Goal: Obtain resource: Download file/media

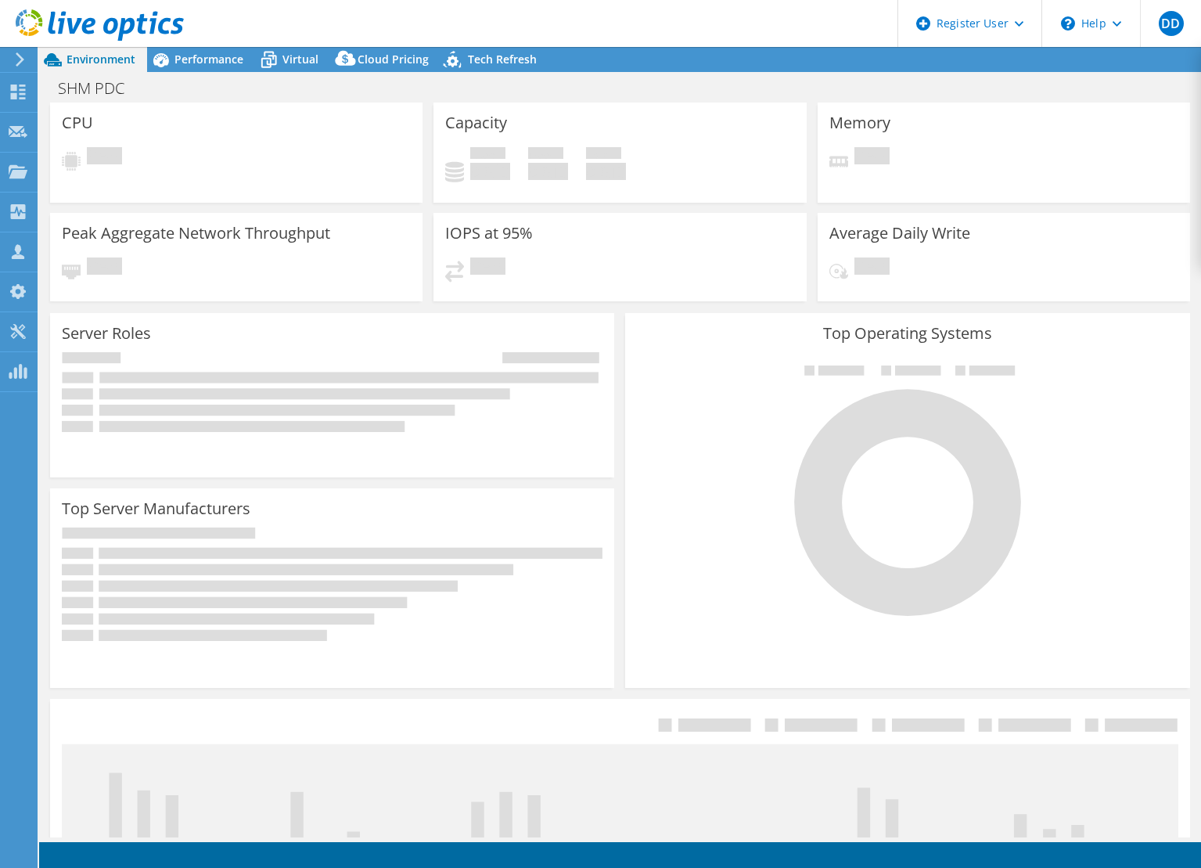
select select "USD"
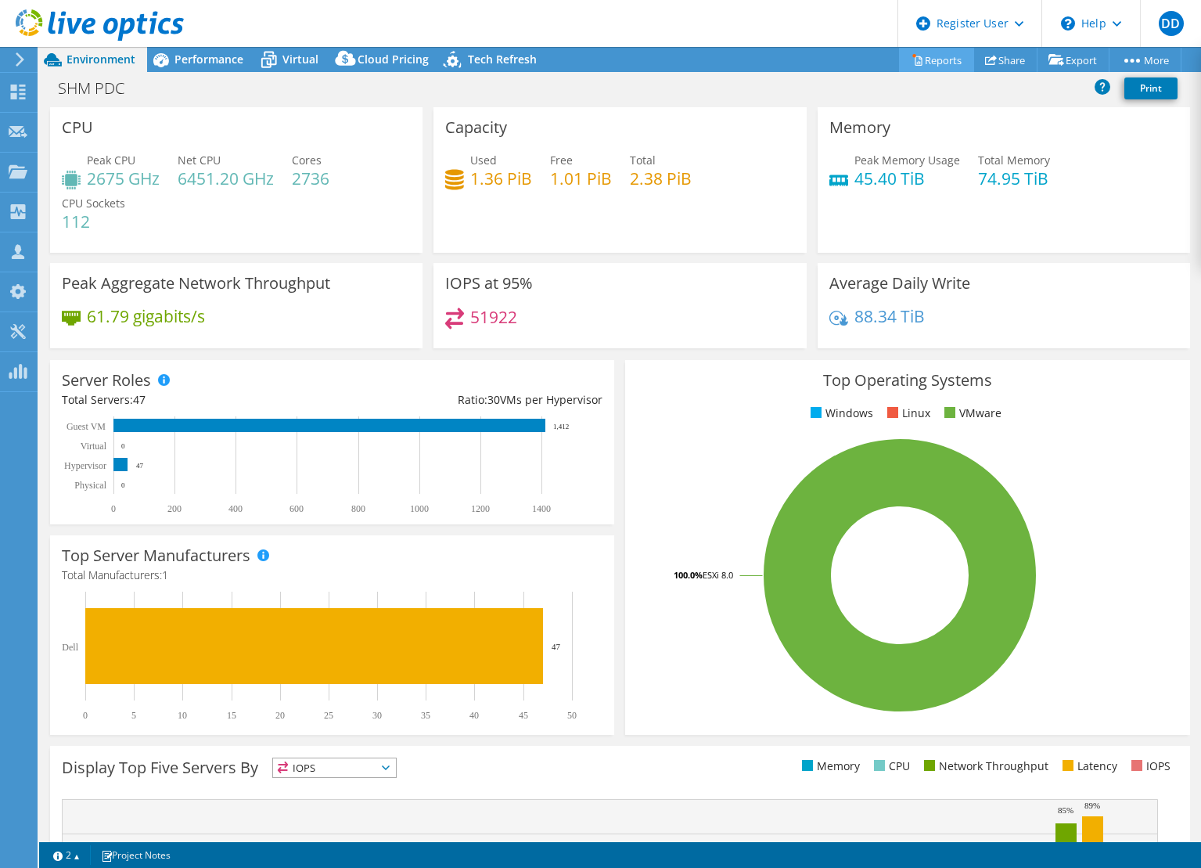
click at [914, 59] on link "Reports" at bounding box center [936, 60] width 75 height 24
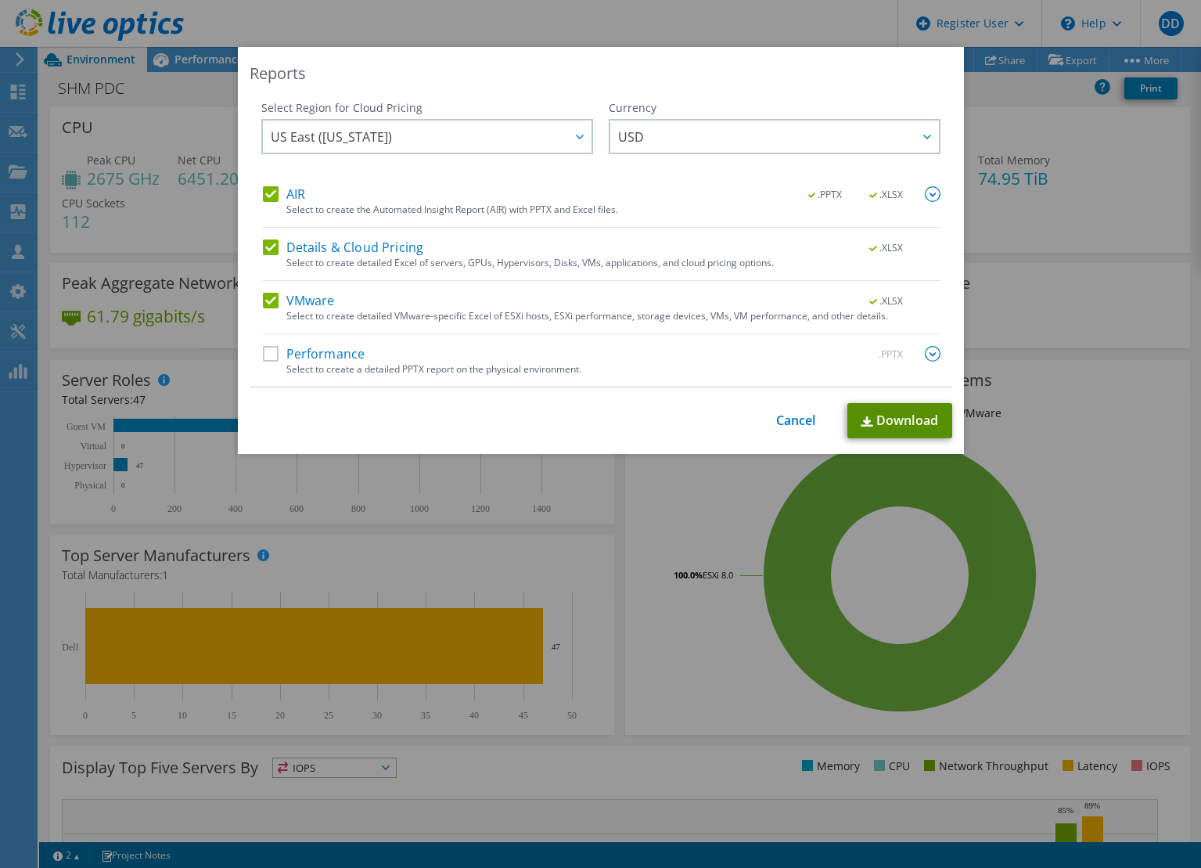
click at [905, 413] on link "Download" at bounding box center [899, 420] width 105 height 35
click at [1095, 138] on div "Reports Select Region for Cloud Pricing Asia Pacific ([GEOGRAPHIC_DATA]) [GEOGR…" at bounding box center [600, 434] width 1201 height 774
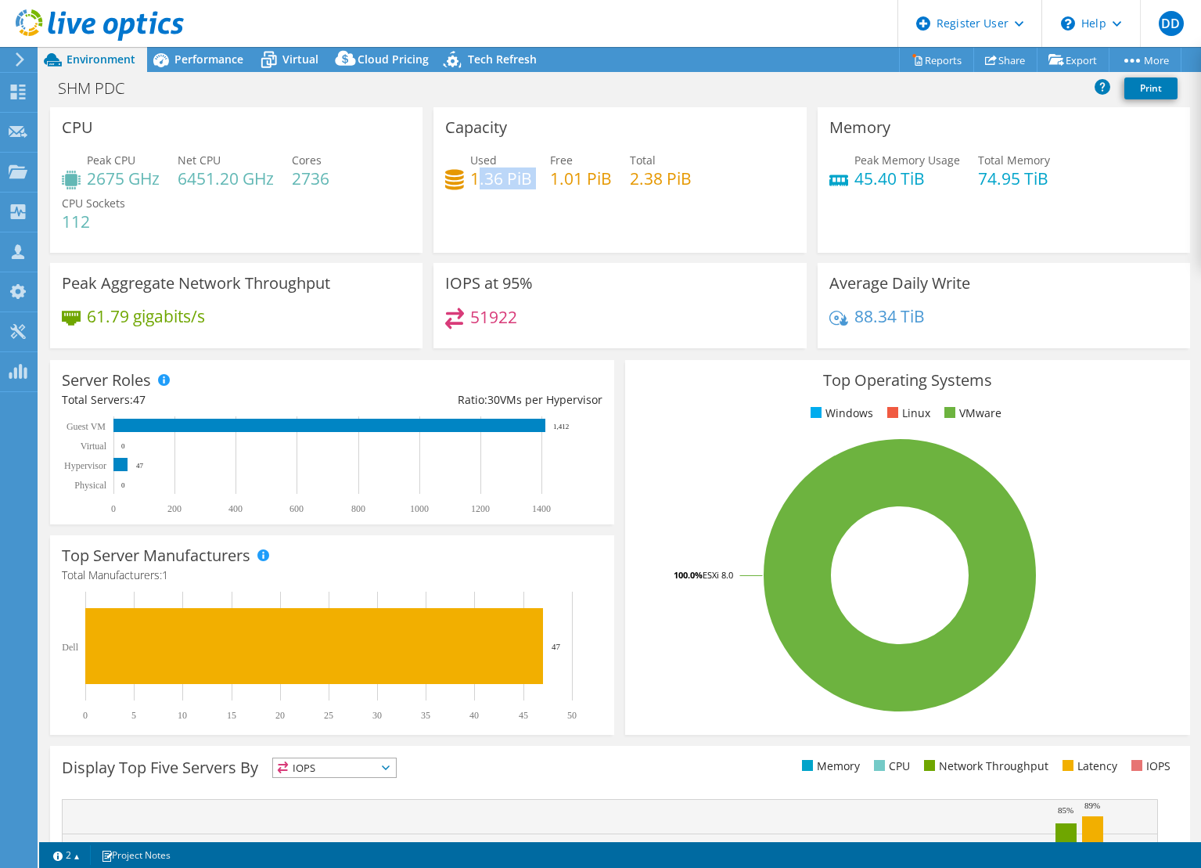
drag, startPoint x: 473, startPoint y: 184, endPoint x: 539, endPoint y: 185, distance: 66.5
click at [539, 185] on div "Used 1.36 PiB Free 1.01 PiB Total 2.38 PiB" at bounding box center [619, 177] width 349 height 51
drag, startPoint x: 548, startPoint y: 184, endPoint x: 675, endPoint y: 178, distance: 126.9
click at [675, 178] on div "Used 1.36 PiB Free 1.01 PiB Total 2.38 PiB" at bounding box center [619, 177] width 349 height 51
click at [687, 180] on h4 "2.38 PiB" at bounding box center [661, 178] width 62 height 17
